Goal: Transaction & Acquisition: Purchase product/service

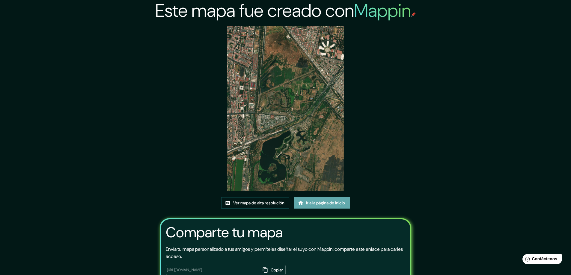
click at [309, 200] on font "Ir a la página de inicio" at bounding box center [325, 203] width 39 height 8
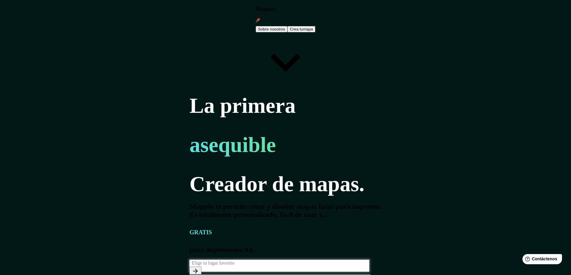
click at [189, 260] on input "text" at bounding box center [280, 263] width 182 height 7
type input "xochimilco"
click at [372, 132] on div "La primera asequible Creador de mapas. Mappin te permite crear y diseñar mapas …" at bounding box center [285, 184] width 192 height 183
click at [198, 269] on icon "button" at bounding box center [195, 271] width 5 height 5
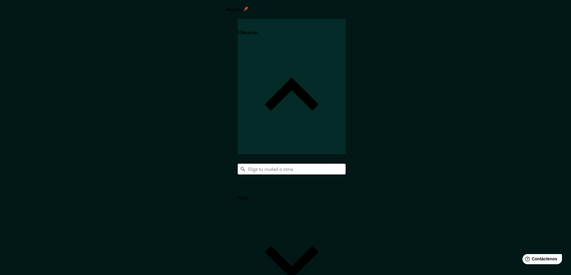
click at [345, 164] on input "Elige tu ciudad o zona" at bounding box center [292, 169] width 108 height 11
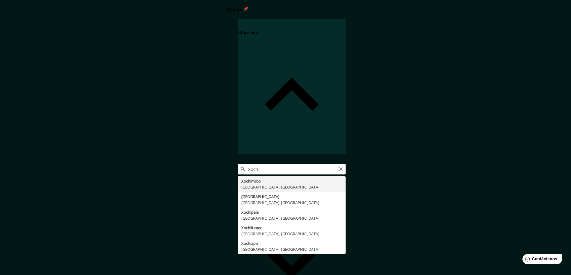
type input "Xochimilco, [GEOGRAPHIC_DATA], [GEOGRAPHIC_DATA]"
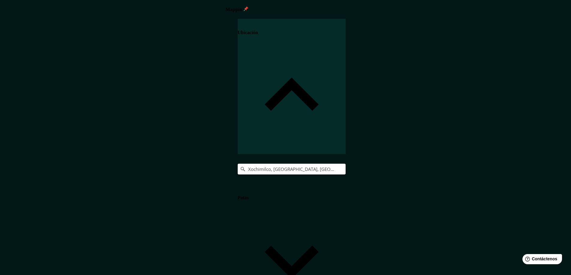
scroll to position [1, 0]
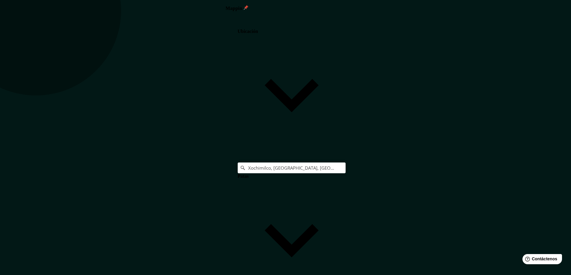
drag, startPoint x: 400, startPoint y: 123, endPoint x: 407, endPoint y: 131, distance: 10.4
drag, startPoint x: 340, startPoint y: 118, endPoint x: 348, endPoint y: 135, distance: 18.6
